Goal: Book appointment/travel/reservation

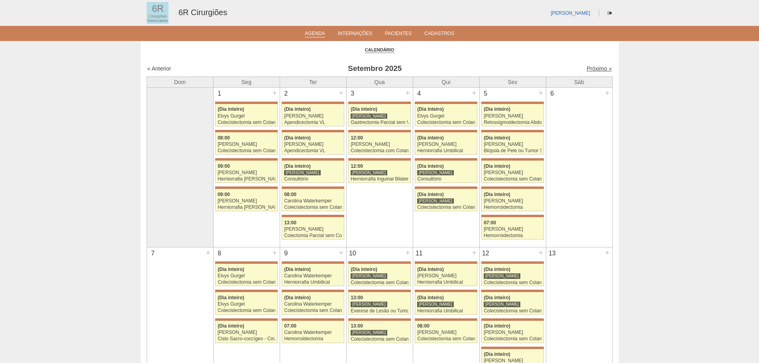
click at [599, 66] on link "Próximo »" at bounding box center [599, 68] width 25 height 6
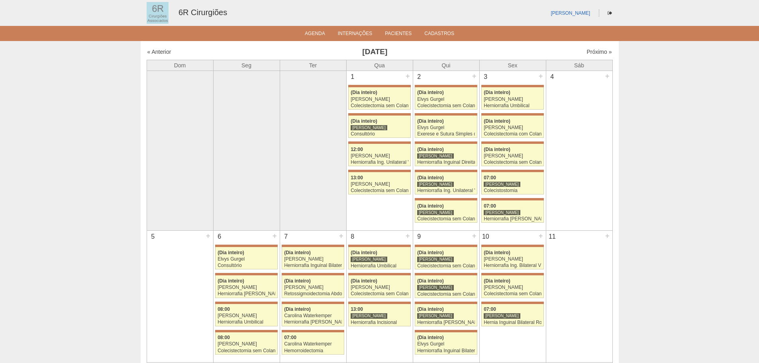
click at [597, 47] on div "« Anterior Outubro 2025 Próximo »" at bounding box center [380, 53] width 466 height 13
click at [596, 50] on link "Próximo »" at bounding box center [599, 52] width 25 height 6
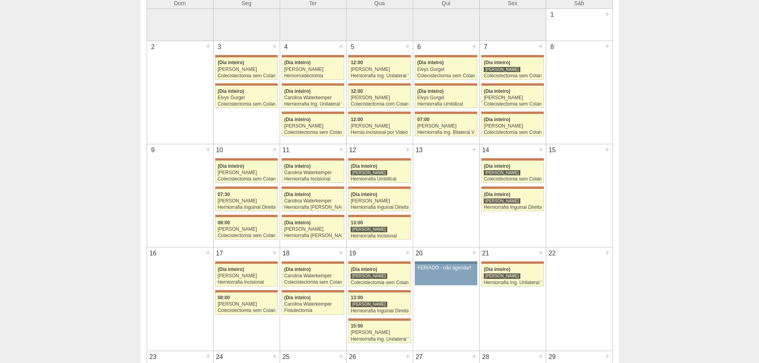
scroll to position [199, 0]
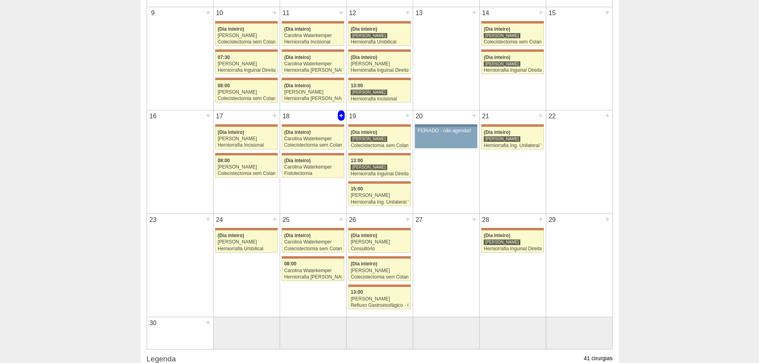
click at [340, 116] on div "+" at bounding box center [341, 115] width 7 height 10
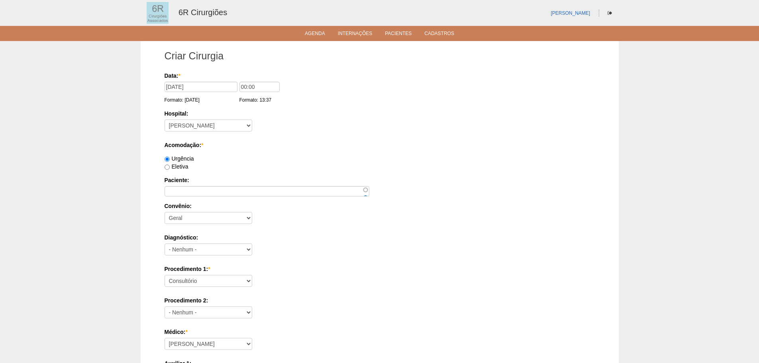
click at [184, 163] on div "Eletiva" at bounding box center [380, 167] width 430 height 8
click at [184, 170] on div "Eletiva" at bounding box center [380, 167] width 430 height 8
click at [185, 169] on label "Eletiva" at bounding box center [177, 166] width 24 height 6
click at [170, 169] on input "Eletiva" at bounding box center [167, 167] width 5 height 5
radio input "true"
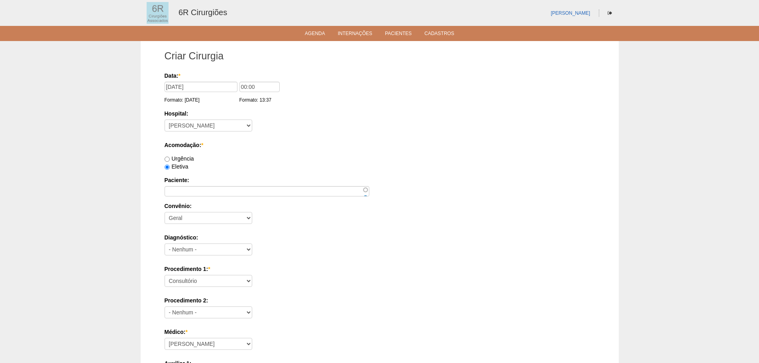
click at [180, 169] on label "Eletiva" at bounding box center [177, 166] width 24 height 6
click at [170, 169] on input "Eletiva" at bounding box center [167, 167] width 5 height 5
click at [186, 180] on label "Paciente:" at bounding box center [380, 180] width 430 height 8
click at [186, 186] on input "Paciente:" at bounding box center [267, 191] width 205 height 10
click at [188, 182] on label "Paciente:" at bounding box center [380, 180] width 430 height 8
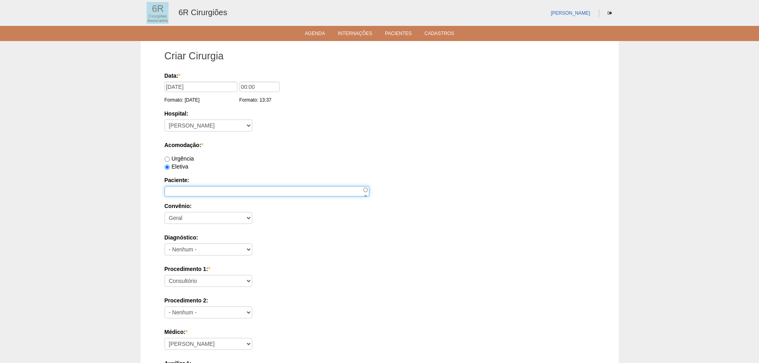
click at [188, 186] on input "Paciente:" at bounding box center [267, 191] width 205 height 10
paste input "[PERSON_NAME]"
type input "[PERSON_NAME]"
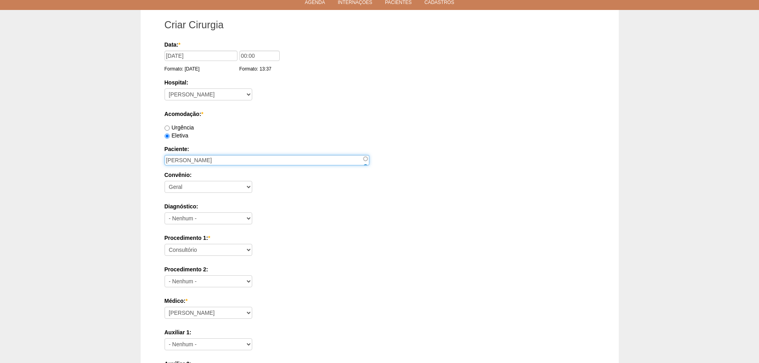
scroll to position [80, 0]
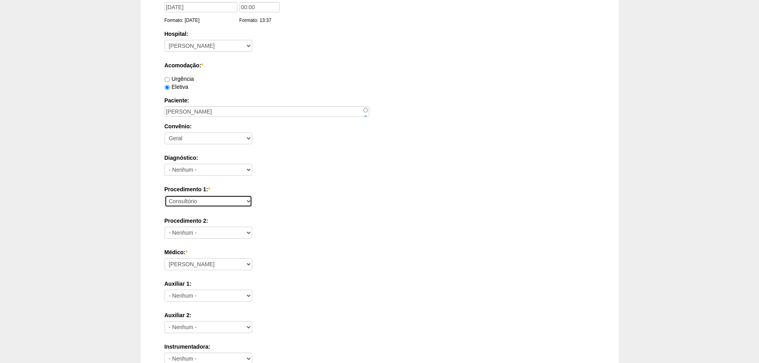
click at [241, 204] on select "Consultório Abscesso Hepático - Drenagem Abscesso perianal Amputação Abdômino P…" at bounding box center [209, 201] width 88 height 12
select select "66621"
click at [165, 195] on select "Consultório Abscesso Hepático - Drenagem Abscesso perianal Amputação Abdômino P…" at bounding box center [209, 201] width 88 height 12
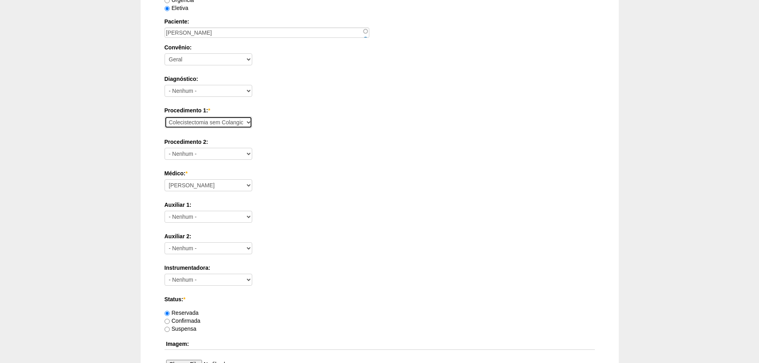
scroll to position [159, 0]
click at [212, 180] on select "Aline Zanon Bariatricas Bruno Bulisani Bruno Oliveira Carolina Waterkemper Elvy…" at bounding box center [209, 185] width 88 height 12
select select "69"
click at [165, 179] on select "Aline Zanon Bariatricas Bruno Bulisani Bruno Oliveira Carolina Waterkemper Elvy…" at bounding box center [209, 185] width 88 height 12
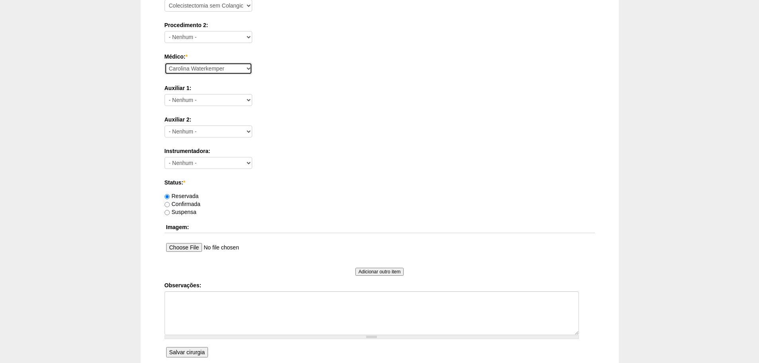
scroll to position [279, 0]
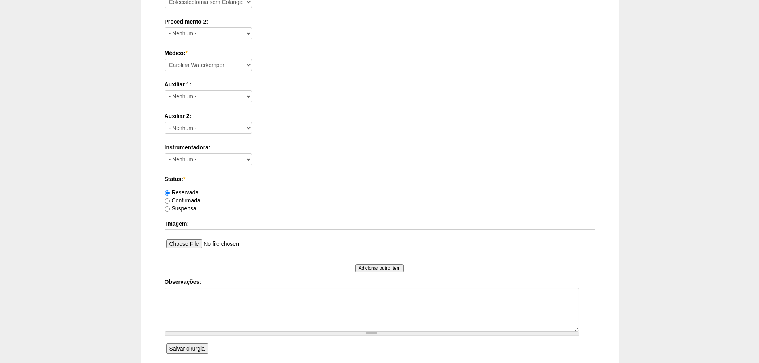
click at [184, 203] on label "Confirmada" at bounding box center [183, 200] width 36 height 6
click at [170, 203] on input "Confirmada" at bounding box center [167, 200] width 5 height 5
radio input "true"
click at [299, 305] on textarea "Observações:" at bounding box center [372, 310] width 414 height 44
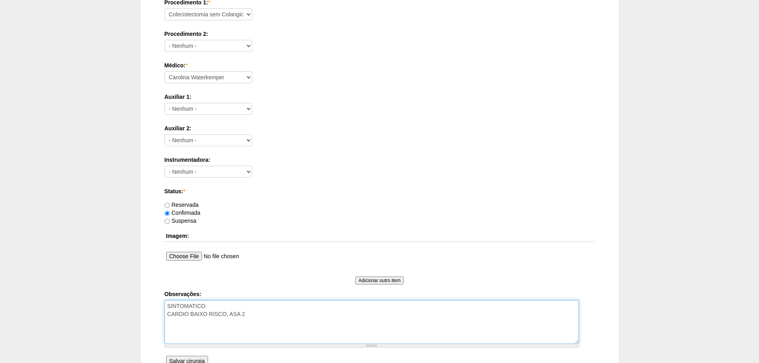
scroll to position [348, 0]
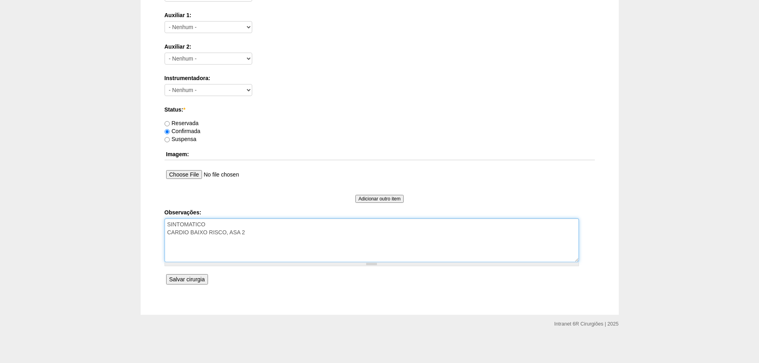
type textarea "SINTOMATICO CARDIO BAIXO RISCO, ASA 2"
click at [204, 284] on input "Salvar cirurgia" at bounding box center [187, 279] width 42 height 10
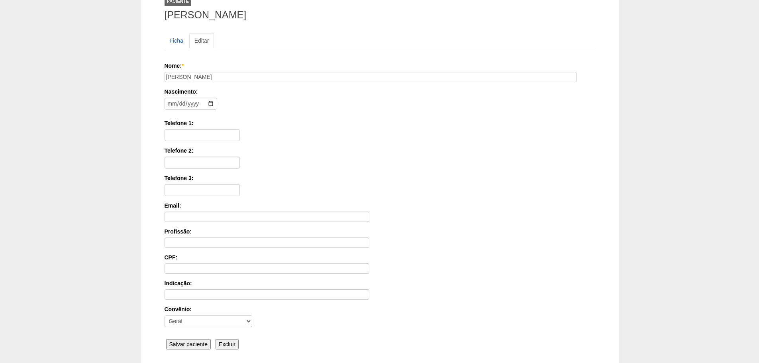
scroll to position [124, 0]
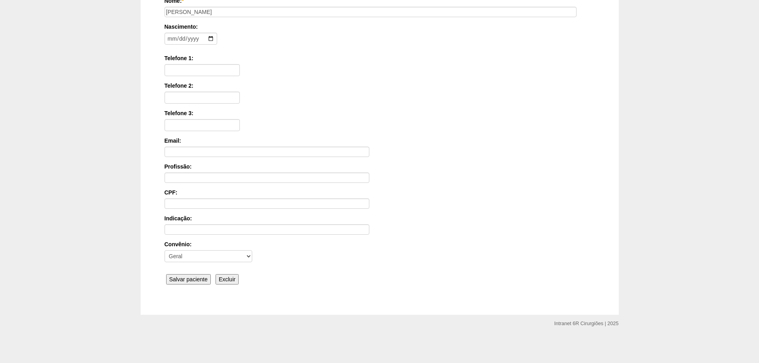
click at [199, 283] on input "Salvar paciente" at bounding box center [188, 279] width 45 height 10
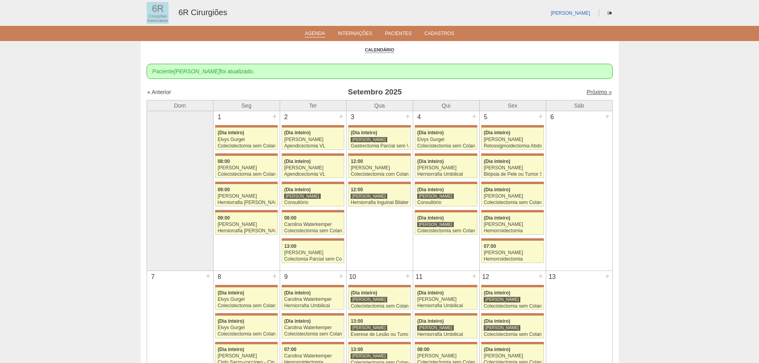
click at [591, 93] on link "Próximo »" at bounding box center [599, 92] width 25 height 6
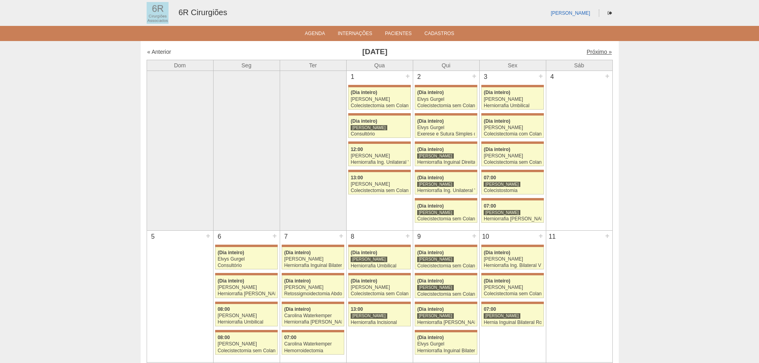
click at [595, 51] on link "Próximo »" at bounding box center [599, 52] width 25 height 6
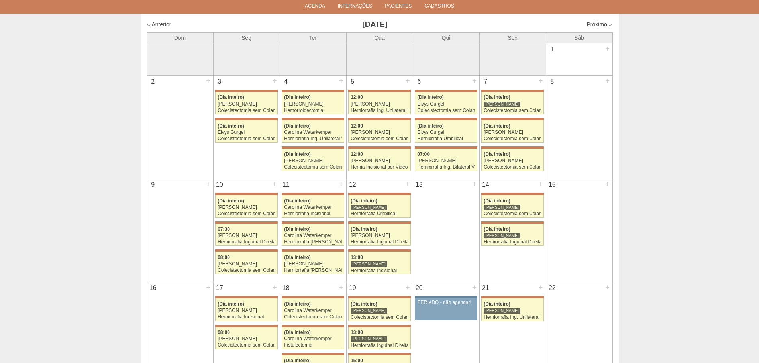
scroll to position [120, 0]
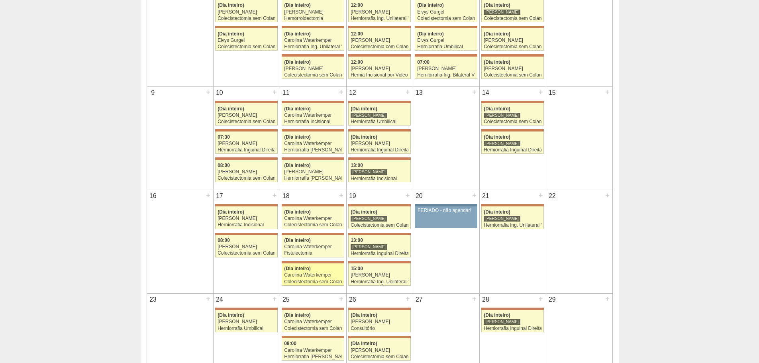
click at [305, 275] on div "Carolina Waterkemper" at bounding box center [313, 275] width 58 height 5
